Goal: Navigation & Orientation: Find specific page/section

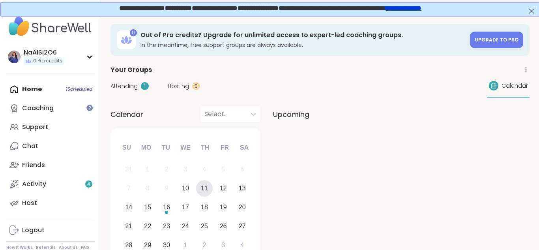
click at [420, 9] on link "**********" at bounding box center [403, 7] width 36 height 6
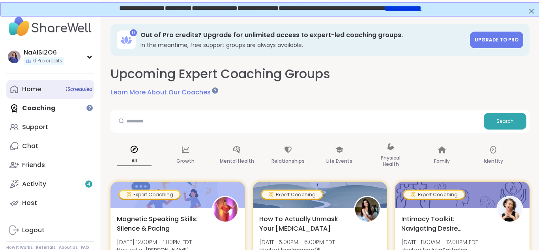
click at [32, 87] on div "Home 1 Scheduled" at bounding box center [31, 89] width 19 height 9
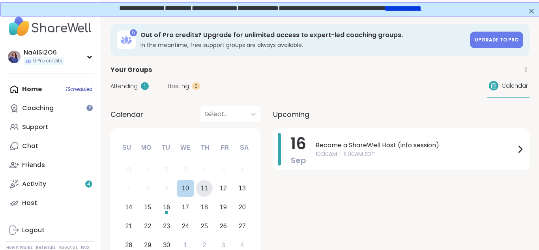
click at [208, 189] on div "11" at bounding box center [204, 188] width 17 height 17
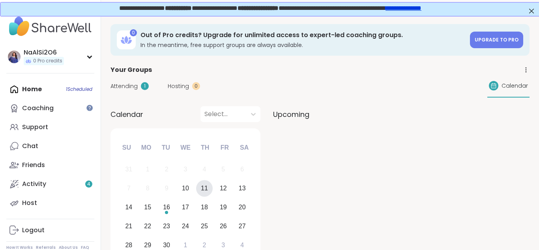
click at [123, 88] on span "Attending" at bounding box center [123, 86] width 27 height 8
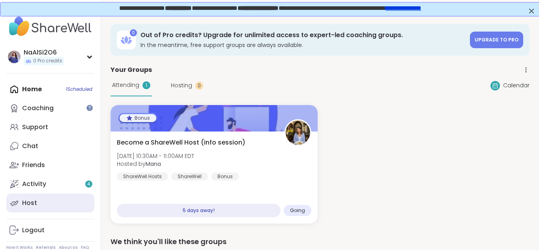
click at [23, 201] on div "Host" at bounding box center [29, 202] width 15 height 9
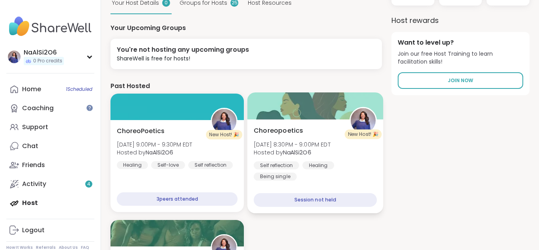
scroll to position [110, 0]
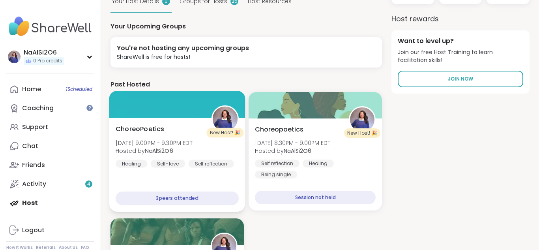
click at [204, 203] on div "3 peers attended" at bounding box center [177, 198] width 123 height 14
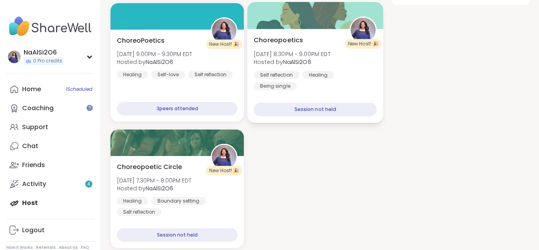
scroll to position [217, 0]
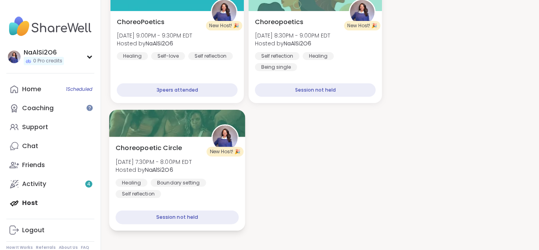
click at [198, 221] on div "Session not held" at bounding box center [177, 217] width 123 height 14
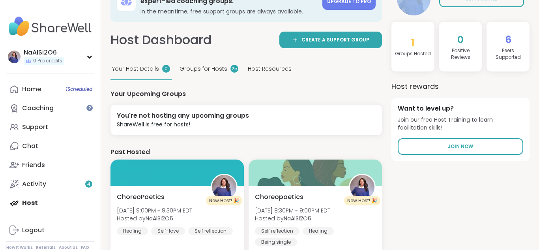
scroll to position [0, 0]
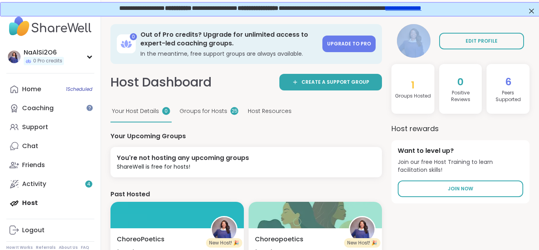
click at [414, 89] on span "1" at bounding box center [413, 85] width 4 height 14
click at [414, 93] on h4 "Groups Hosted" at bounding box center [413, 96] width 36 height 7
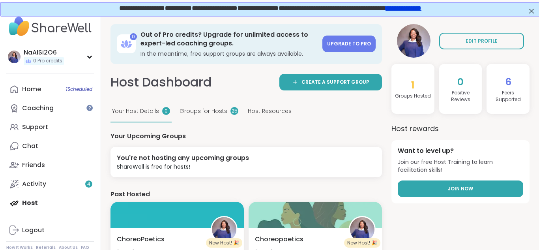
click at [476, 191] on link "Join Now" at bounding box center [460, 188] width 125 height 17
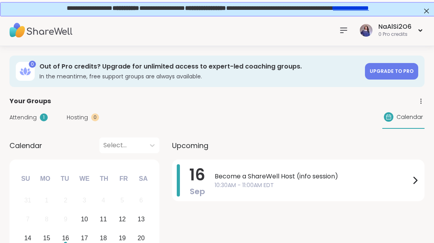
click at [361, 10] on link "**********" at bounding box center [350, 7] width 36 height 6
